Goal: Transaction & Acquisition: Purchase product/service

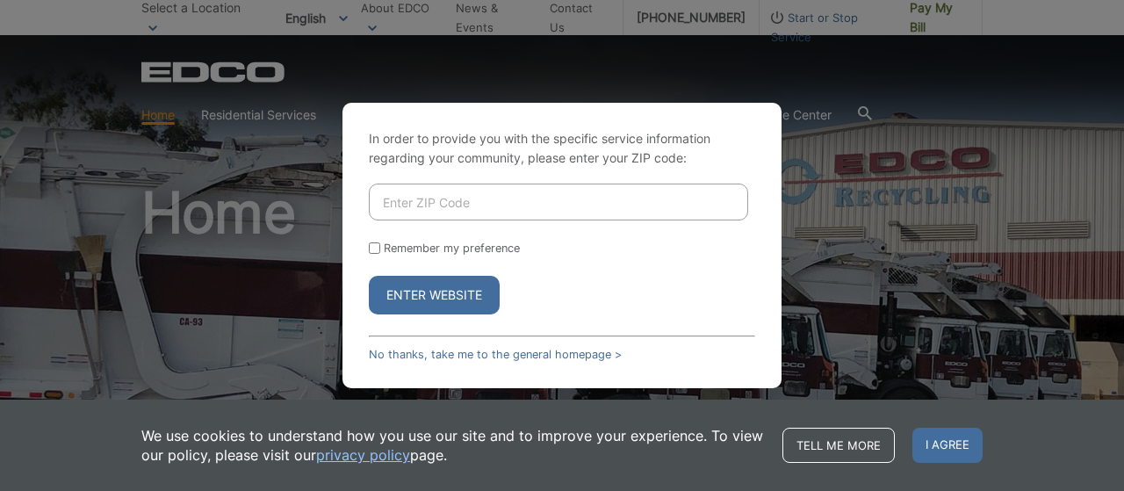
click at [623, 205] on input "Enter ZIP Code" at bounding box center [558, 202] width 379 height 37
type input "92078"
click at [368, 243] on div "In order to provide you with the specific service information regarding your co…" at bounding box center [562, 245] width 439 height 285
click at [374, 252] on input "Remember my preference" at bounding box center [374, 247] width 11 height 11
checkbox input "true"
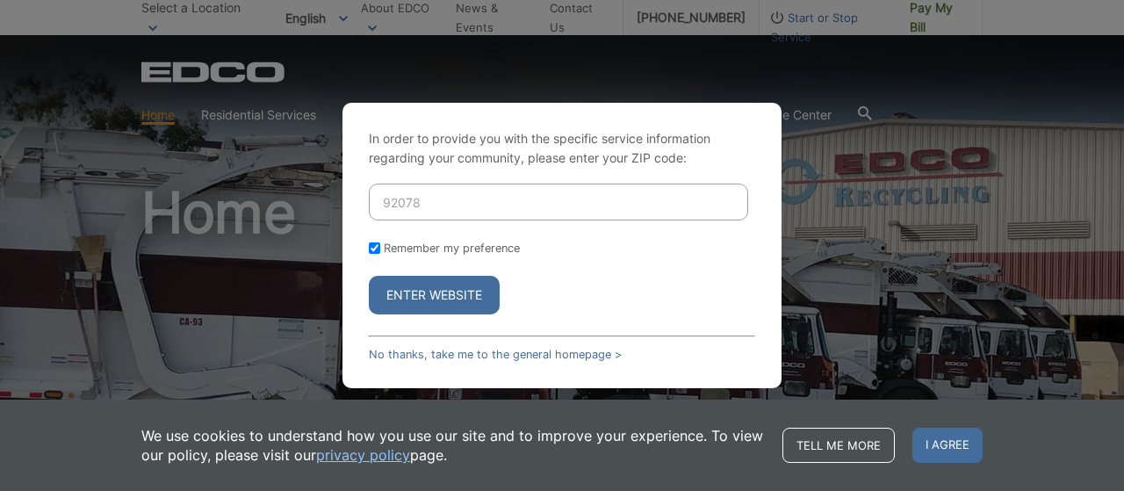
click at [392, 303] on button "Enter Website" at bounding box center [434, 295] width 131 height 39
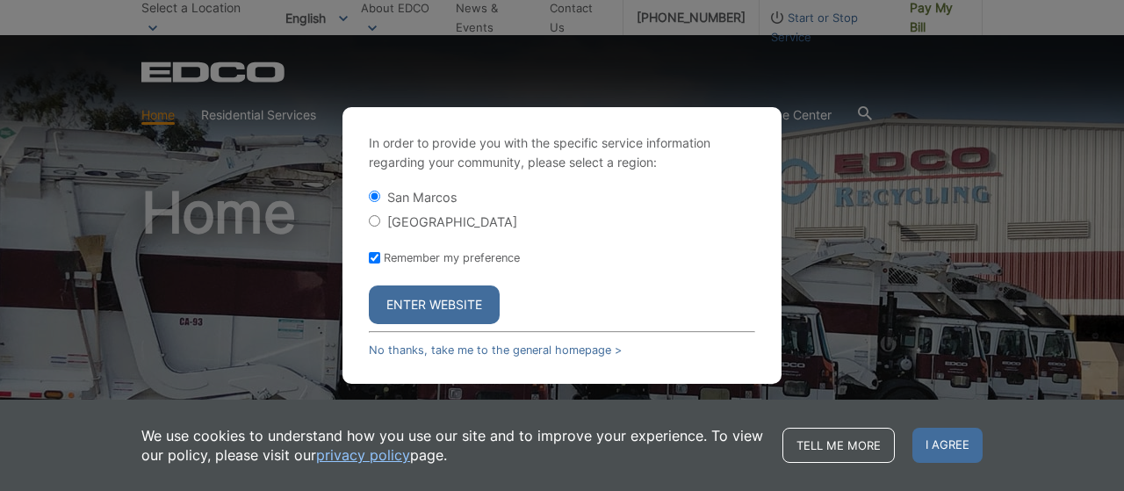
click at [419, 307] on button "Enter Website" at bounding box center [434, 304] width 131 height 39
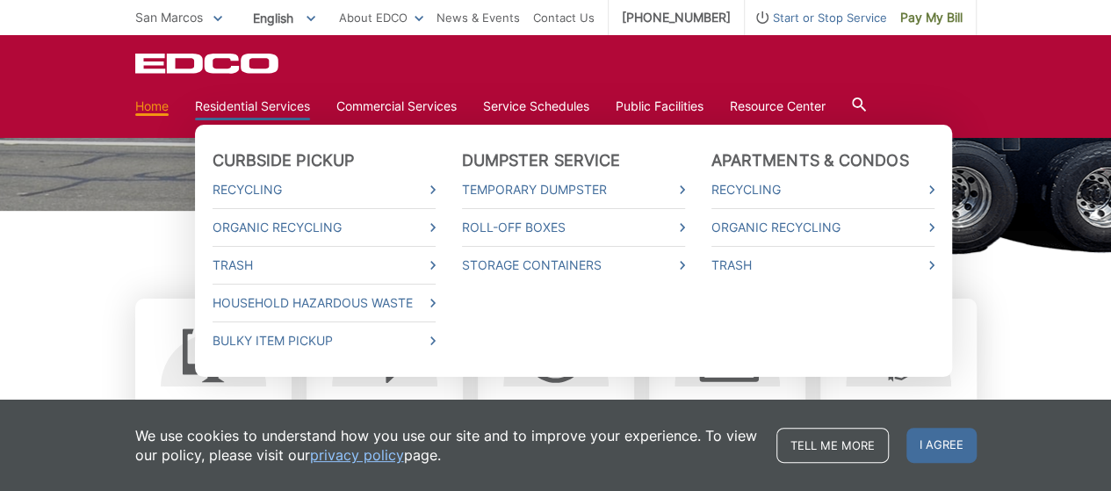
scroll to position [527, 0]
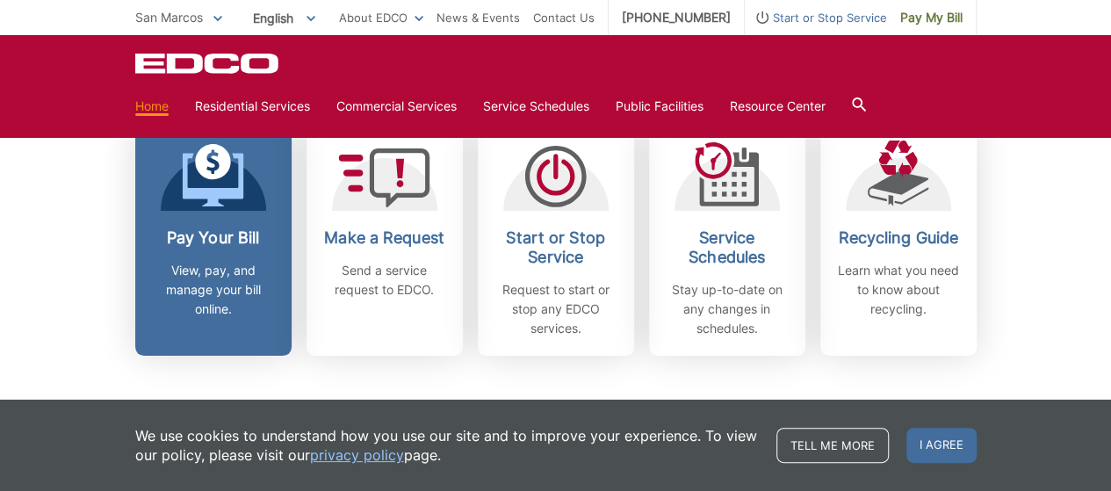
click at [220, 253] on div "Pay Your Bill View, pay, and manage your bill online." at bounding box center [213, 273] width 130 height 90
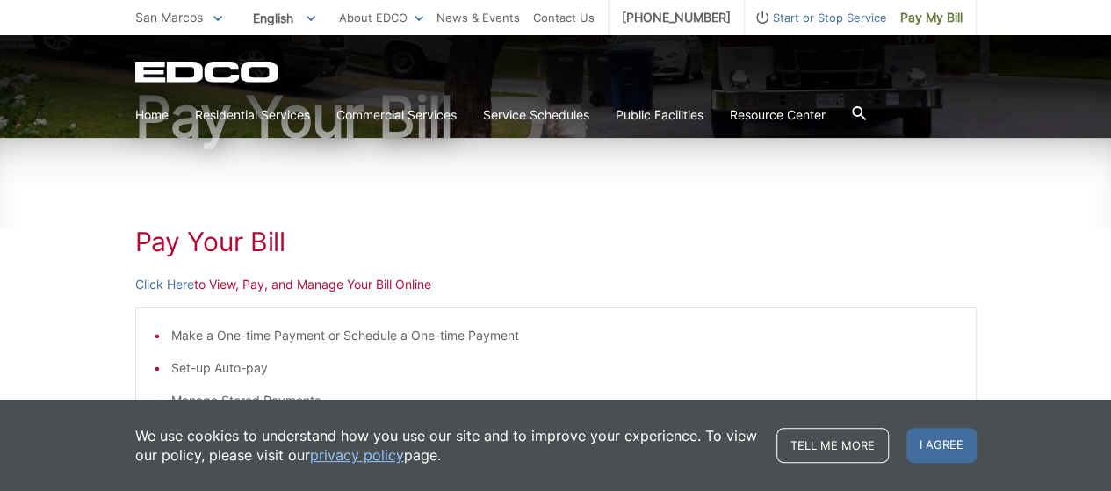
scroll to position [176, 0]
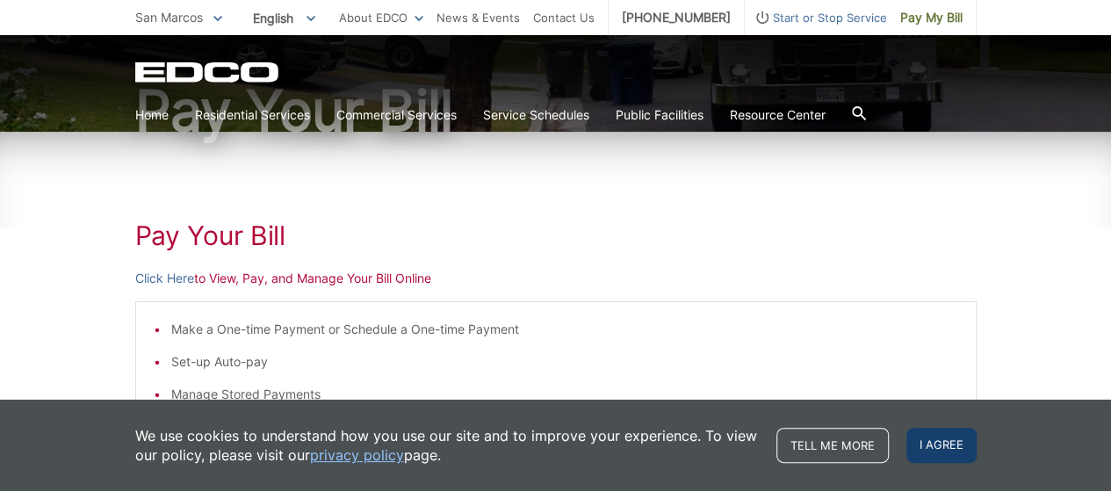
click at [926, 444] on span "I agree" at bounding box center [941, 445] width 70 height 35
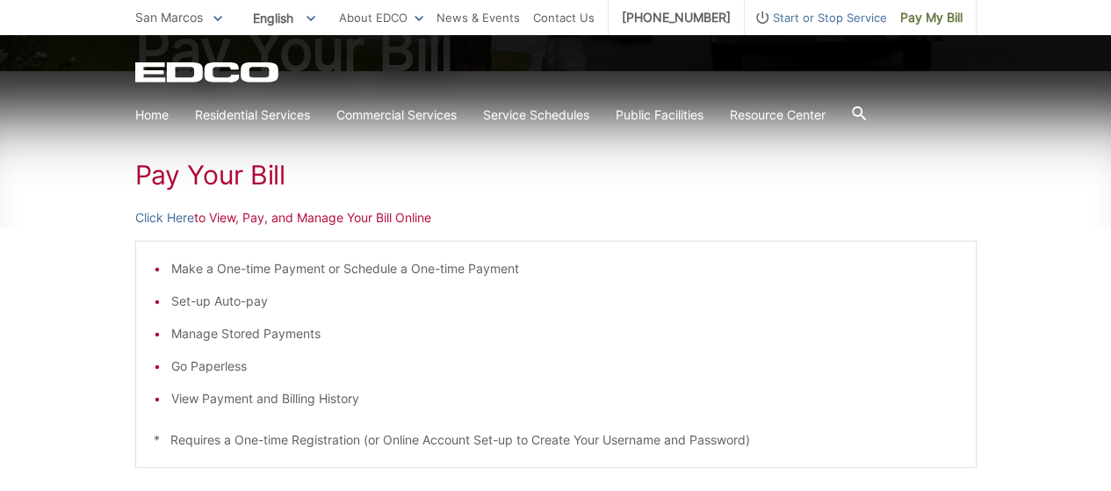
scroll to position [263, 0]
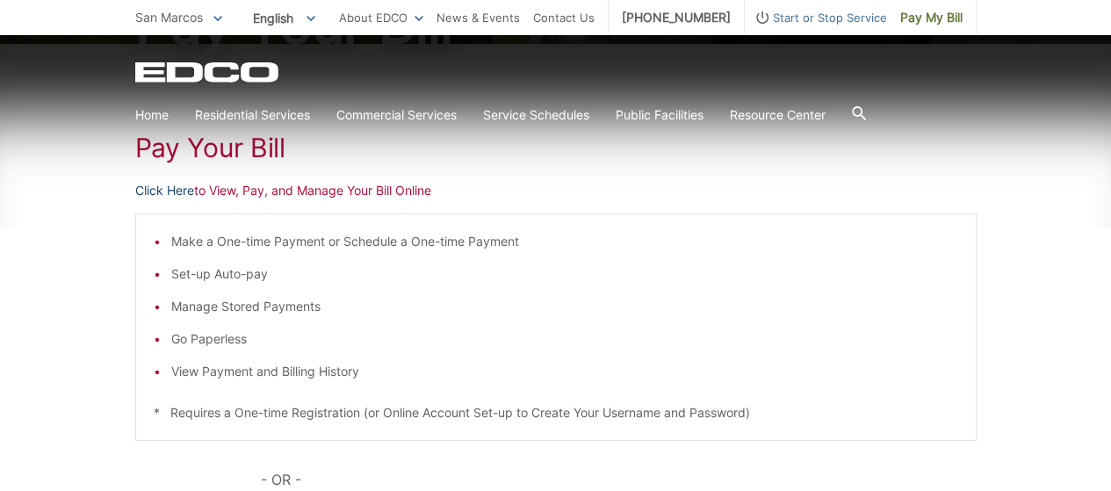
click at [144, 192] on link "Click Here" at bounding box center [164, 190] width 59 height 19
